Goal: Task Accomplishment & Management: Manage account settings

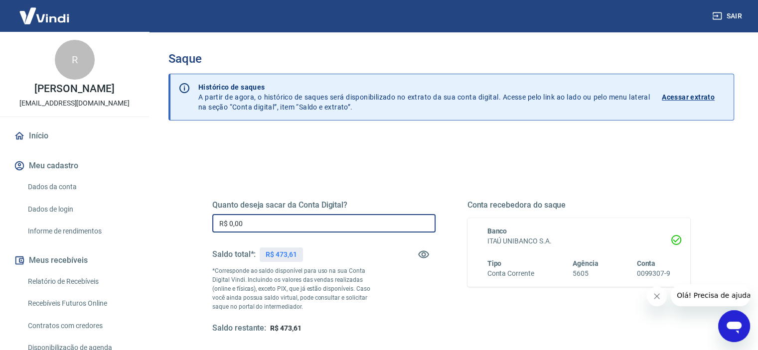
click at [246, 228] on input "R$ 0,00" at bounding box center [323, 223] width 223 height 18
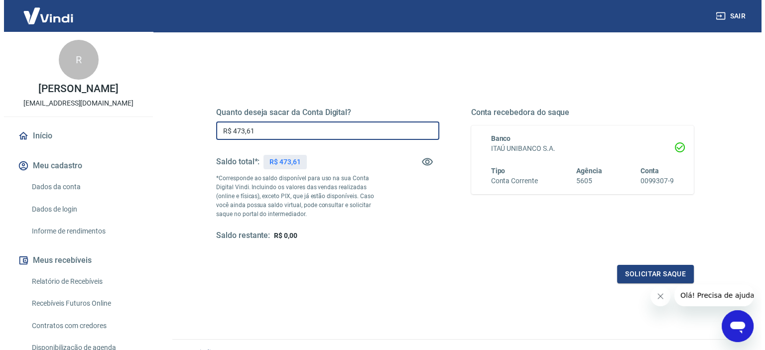
scroll to position [95, 0]
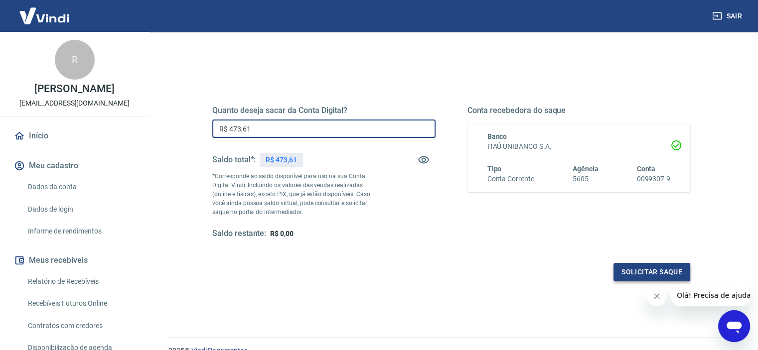
type input "R$ 473,61"
click at [640, 268] on button "Solicitar saque" at bounding box center [651, 272] width 77 height 18
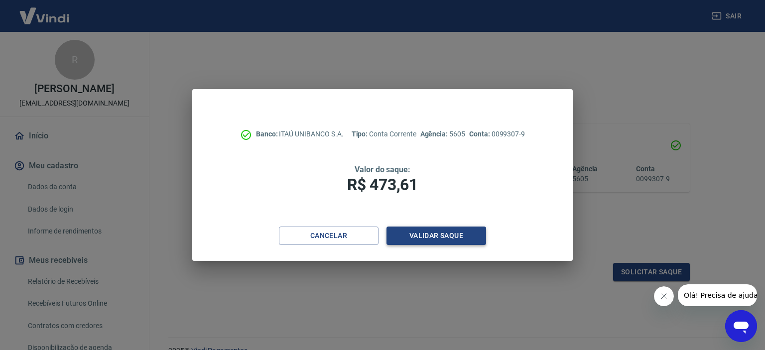
click at [421, 235] on button "Validar saque" at bounding box center [436, 236] width 100 height 18
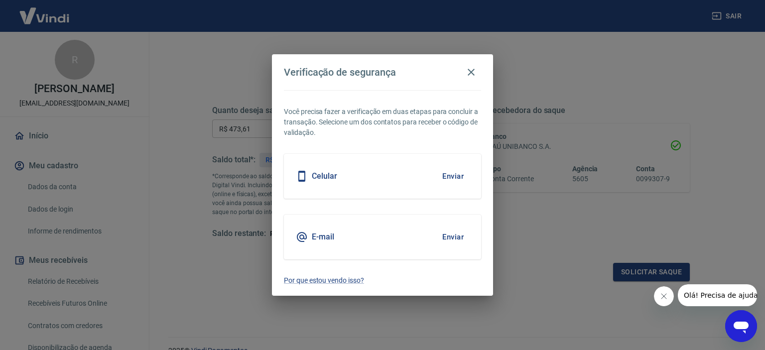
click at [363, 239] on div "E-mail Enviar" at bounding box center [382, 237] width 197 height 45
click at [450, 240] on button "Enviar" at bounding box center [453, 237] width 32 height 21
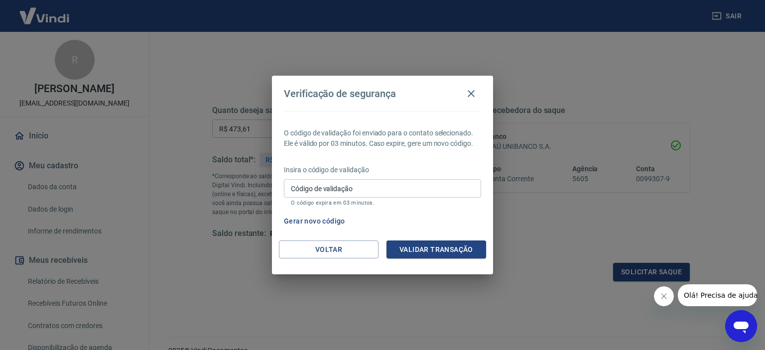
click at [353, 195] on input "Código de validação" at bounding box center [382, 188] width 197 height 18
paste input "180130"
type input "180130"
click at [430, 249] on button "Validar transação" at bounding box center [436, 250] width 100 height 18
